Goal: Transaction & Acquisition: Purchase product/service

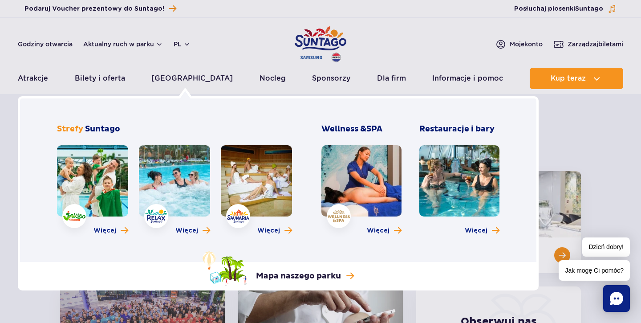
click at [88, 189] on link at bounding box center [92, 180] width 71 height 71
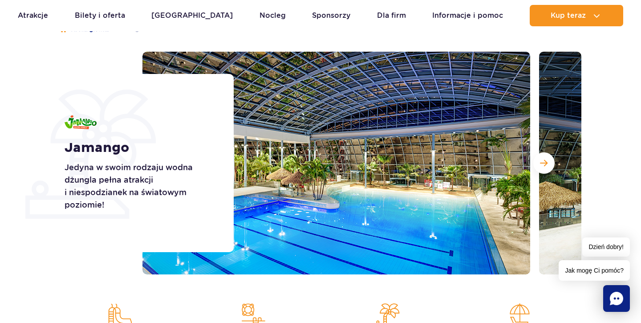
scroll to position [85, 0]
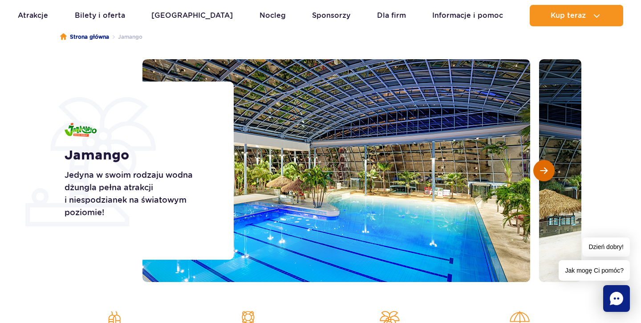
click at [544, 170] on span "Następny slajd" at bounding box center [544, 170] width 8 height 8
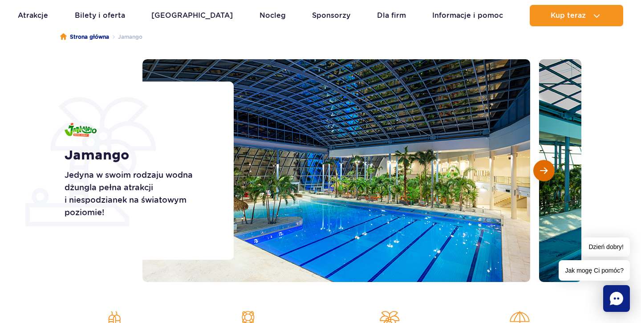
click at [544, 170] on span "Następny slajd" at bounding box center [544, 170] width 8 height 8
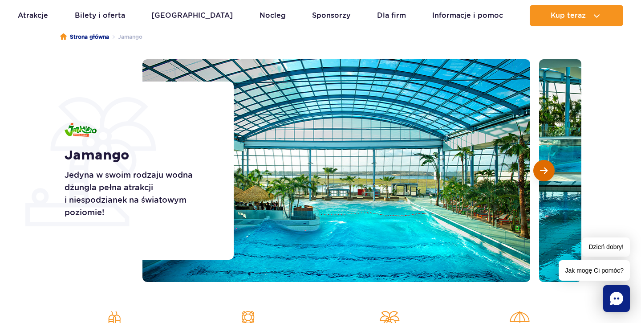
click at [544, 170] on span "Następny slajd" at bounding box center [544, 170] width 8 height 8
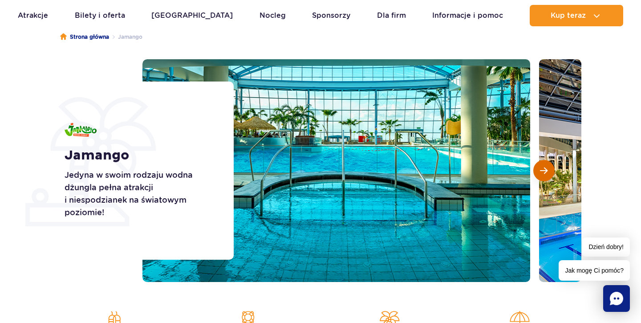
click at [544, 171] on span "Następny slajd" at bounding box center [544, 170] width 8 height 8
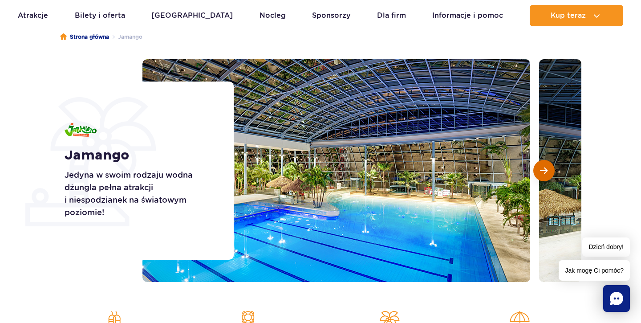
click at [544, 171] on span "Następny slajd" at bounding box center [544, 170] width 8 height 8
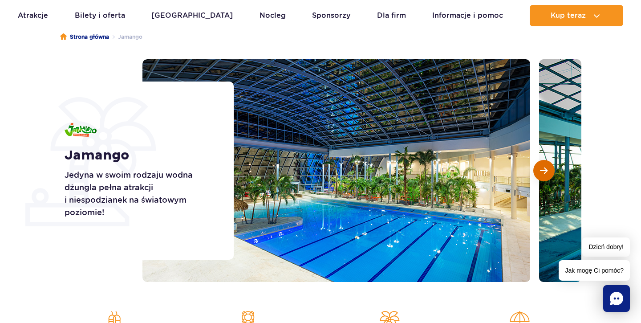
click at [544, 171] on span "Następny slajd" at bounding box center [544, 170] width 8 height 8
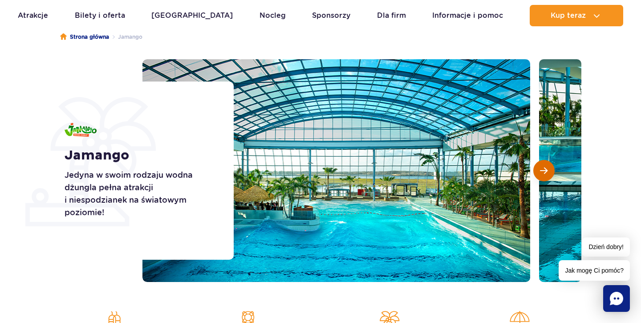
click at [544, 171] on span "Następny slajd" at bounding box center [544, 170] width 8 height 8
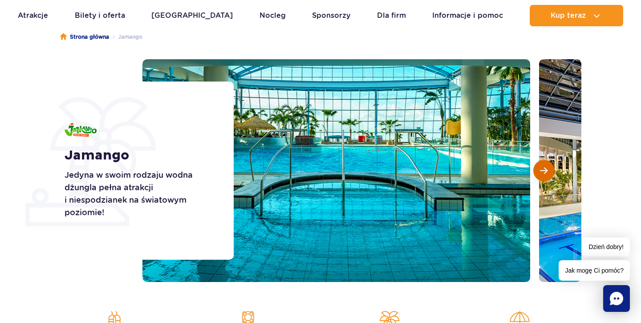
click at [544, 171] on span "Następny slajd" at bounding box center [544, 170] width 8 height 8
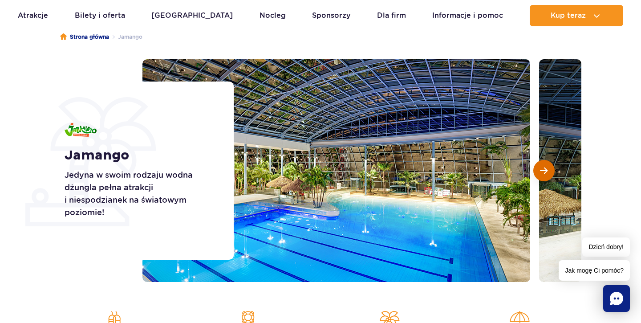
click at [544, 171] on span "Następny slajd" at bounding box center [544, 170] width 8 height 8
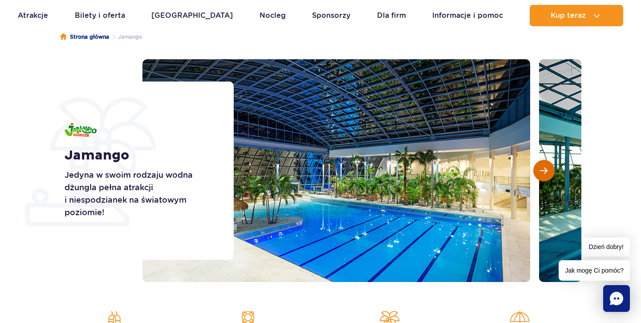
click at [544, 171] on span "Następny slajd" at bounding box center [544, 170] width 8 height 8
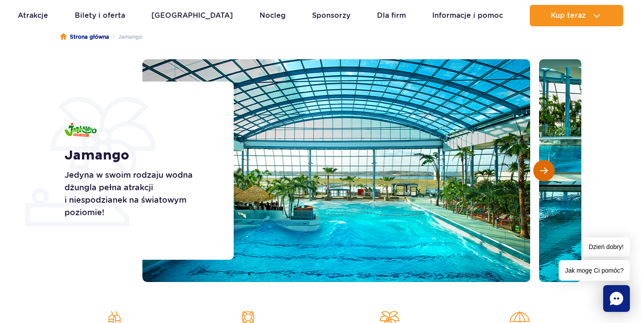
click at [544, 171] on span "Następny slajd" at bounding box center [544, 170] width 8 height 8
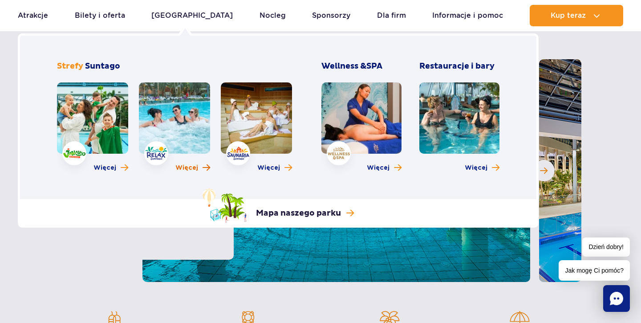
click at [187, 167] on span "Więcej" at bounding box center [186, 167] width 23 height 9
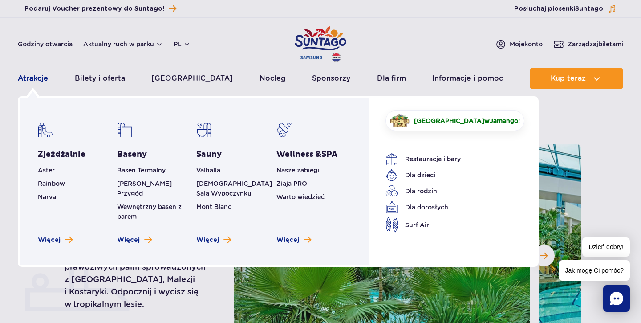
click at [39, 79] on link "Atrakcje" at bounding box center [33, 78] width 30 height 21
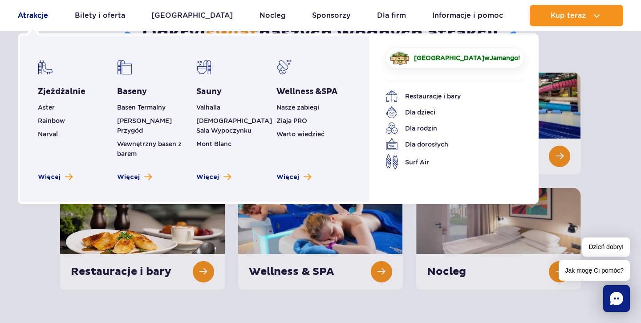
scroll to position [100, 0]
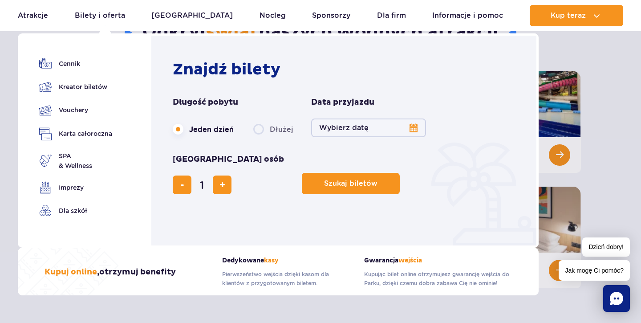
click at [412, 131] on button "Wybierz datę" at bounding box center [368, 127] width 115 height 19
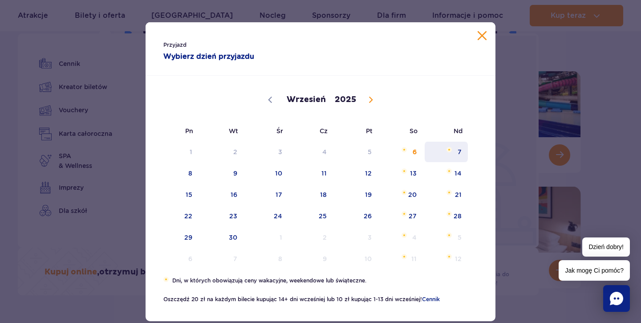
click at [459, 150] on span "7" at bounding box center [446, 152] width 45 height 20
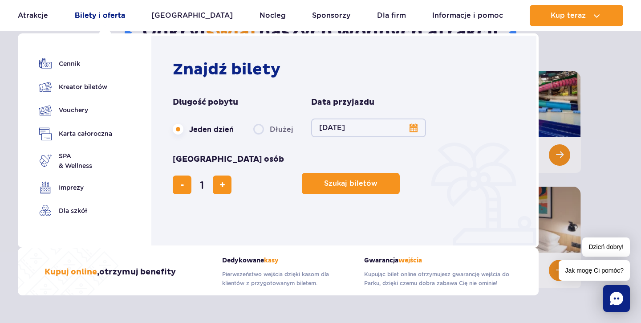
click at [106, 16] on link "Bilety i oferta" at bounding box center [100, 15] width 50 height 21
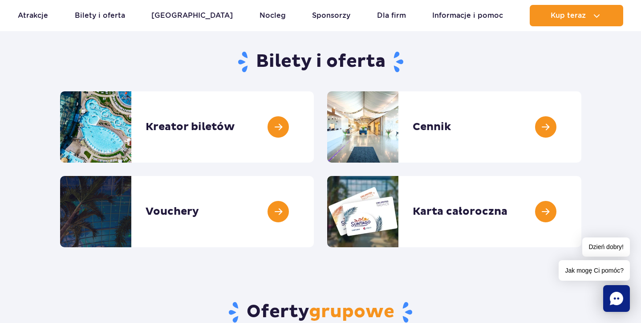
scroll to position [83, 0]
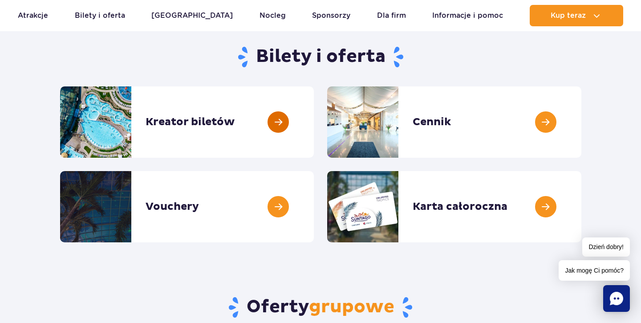
click at [314, 126] on link at bounding box center [314, 121] width 0 height 71
click at [581, 117] on link at bounding box center [581, 121] width 0 height 71
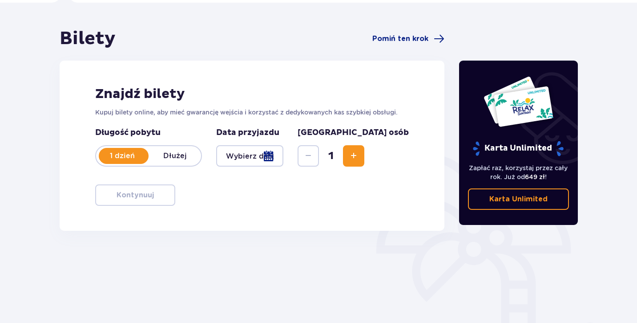
scroll to position [68, 0]
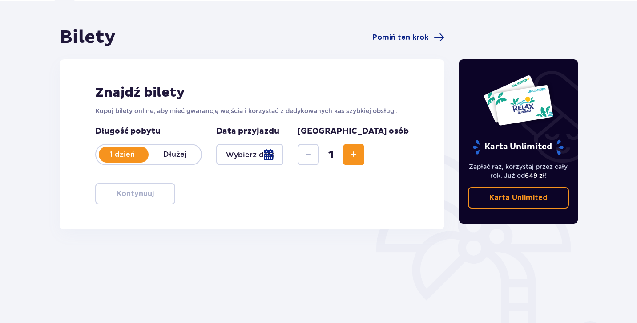
click at [262, 158] on div at bounding box center [249, 154] width 67 height 21
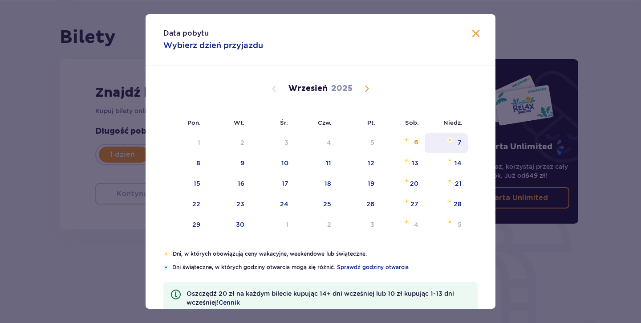
click at [457, 144] on div "7" at bounding box center [459, 142] width 4 height 9
type input "[DATE]"
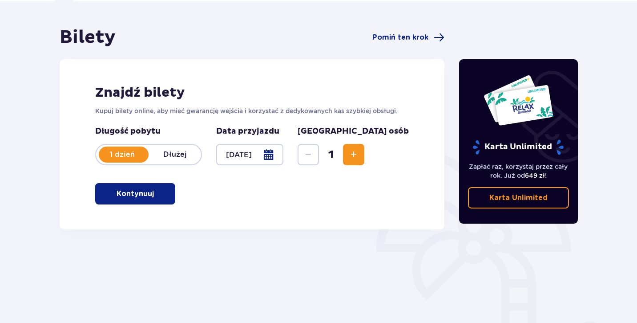
click at [359, 154] on span "Increase" at bounding box center [353, 154] width 11 height 11
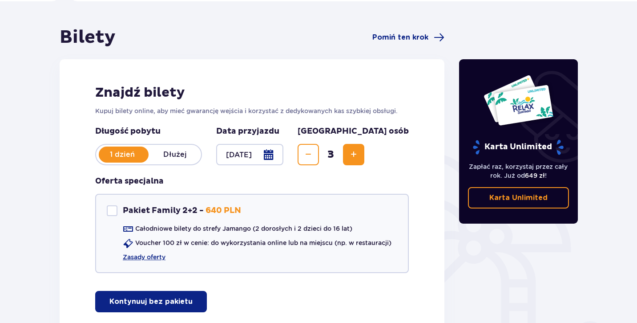
click at [359, 154] on span "Increase" at bounding box center [353, 154] width 11 height 11
click at [319, 156] on button "Decrease" at bounding box center [308, 154] width 21 height 21
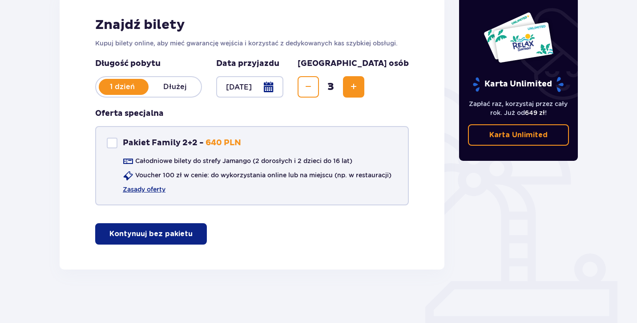
scroll to position [142, 0]
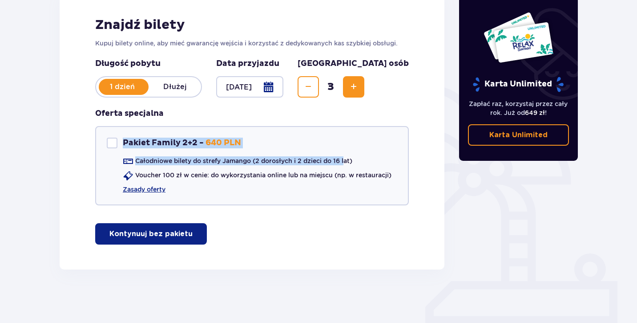
drag, startPoint x: 346, startPoint y: 156, endPoint x: 0, endPoint y: 140, distance: 346.6
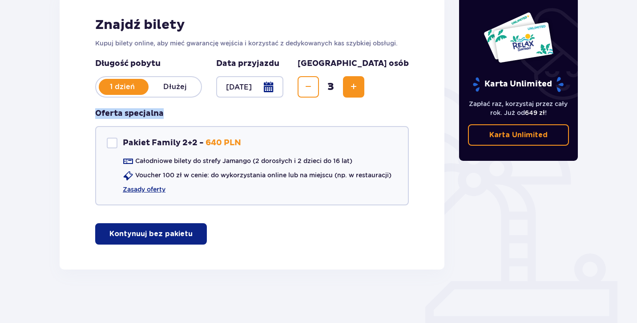
click at [30, 119] on div "Bilety Pomiń ten krok Znajdź bilety Kupuj bilety online, aby mieć gwarancję wej…" at bounding box center [318, 128] width 637 height 389
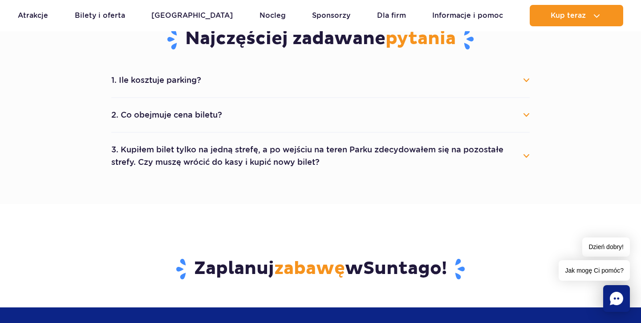
scroll to position [498, 0]
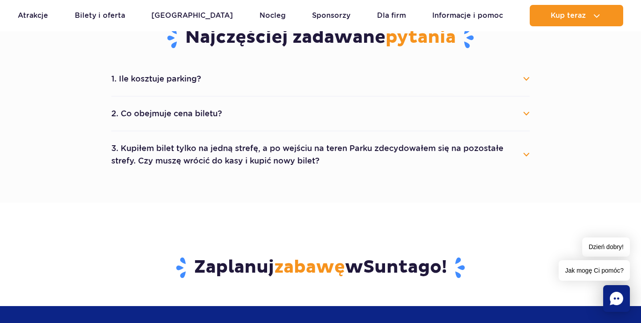
click at [523, 78] on button "1. Ile kosztuje parking?" at bounding box center [320, 79] width 418 height 20
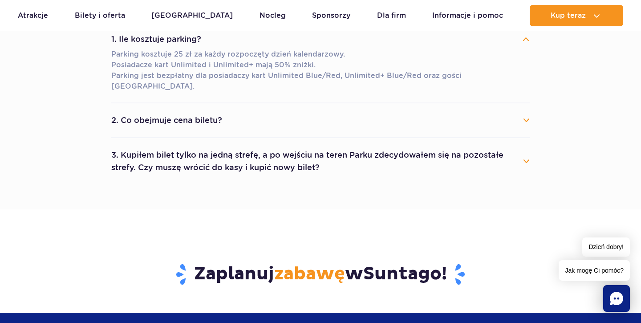
scroll to position [542, 0]
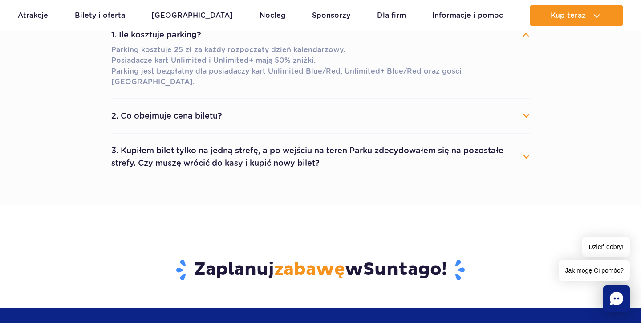
click at [526, 107] on button "2. Co obejmuje cena biletu?" at bounding box center [320, 116] width 418 height 20
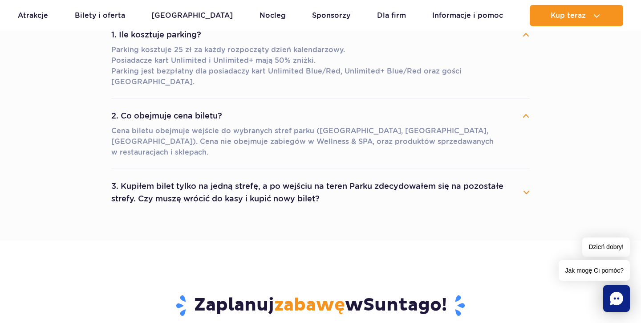
click at [526, 176] on button "3. Kupiłem bilet tylko na jedną strefę, a po wejściu na teren Parku zdecydowałe…" at bounding box center [320, 192] width 418 height 32
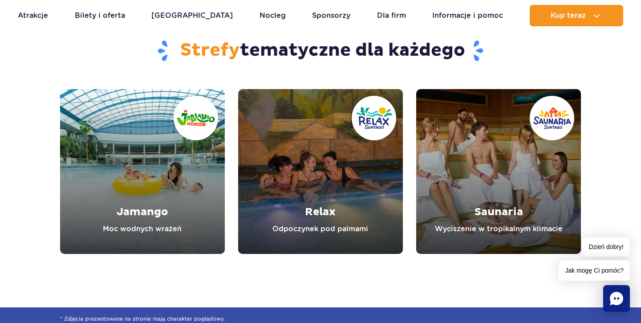
scroll to position [1087, 0]
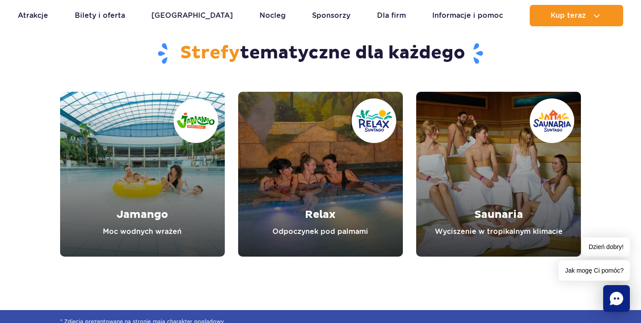
click at [162, 190] on link "Jamango" at bounding box center [142, 174] width 165 height 165
